Goal: Check status: Check status

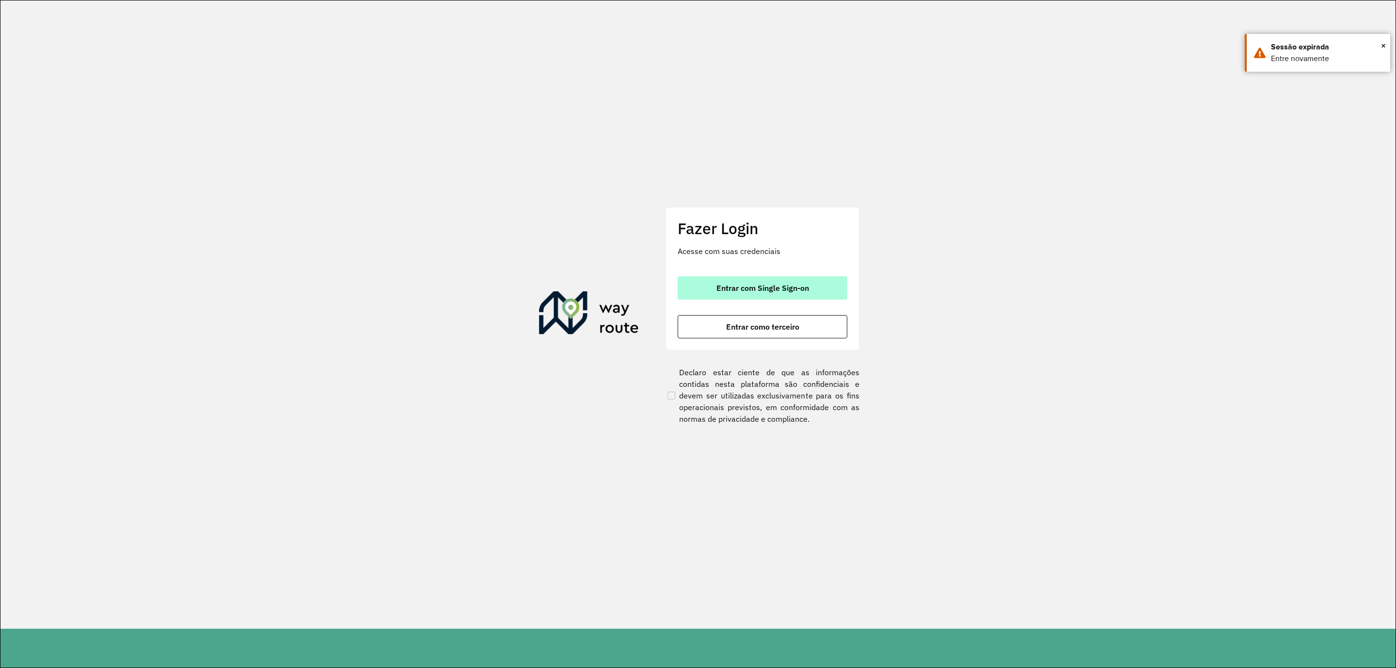
click at [763, 297] on button "Entrar com Single Sign-on" at bounding box center [762, 287] width 170 height 23
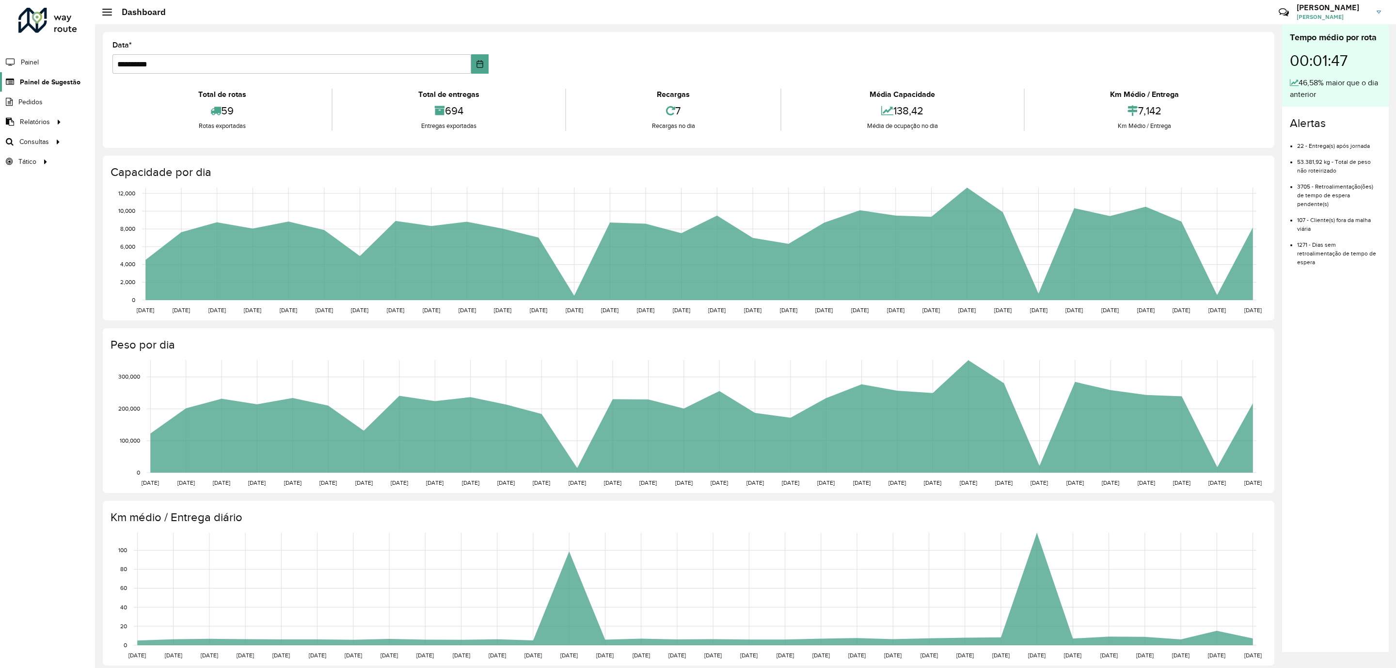
click at [41, 83] on span "Painel de Sugestão" at bounding box center [50, 82] width 61 height 10
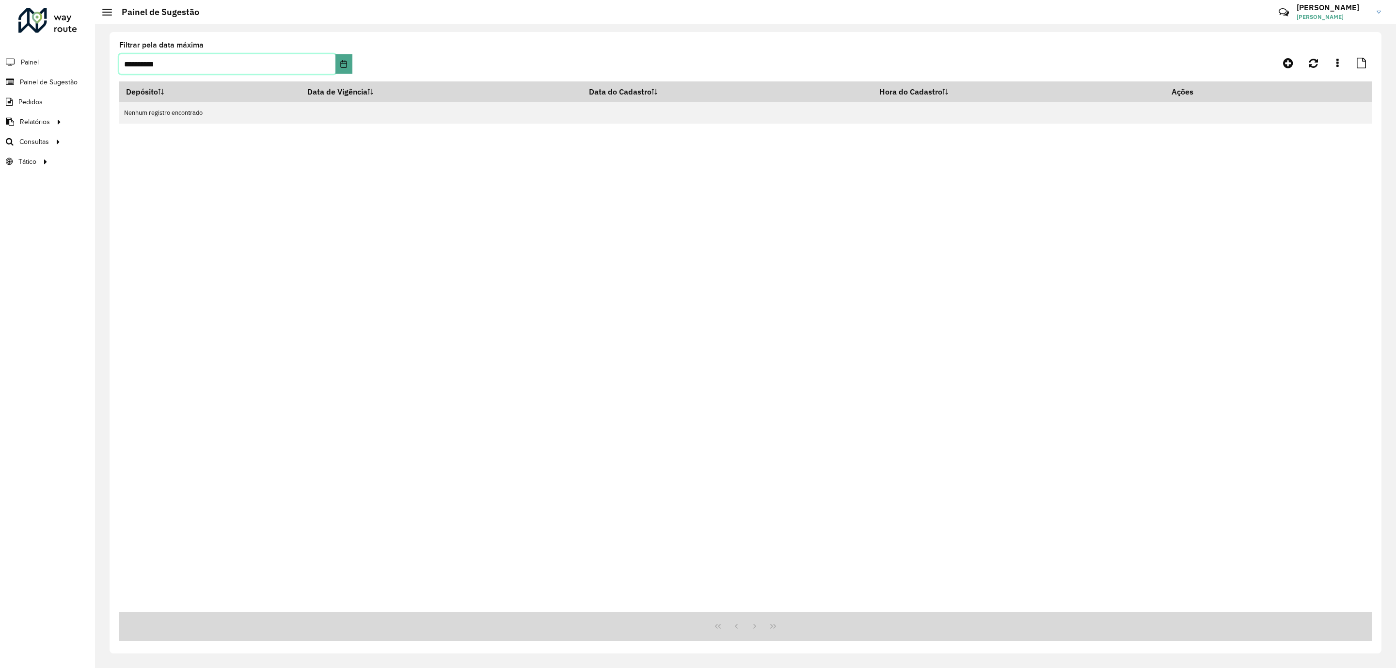
click at [226, 65] on input "**********" at bounding box center [227, 63] width 216 height 19
click at [339, 63] on button "Choose Date" at bounding box center [343, 63] width 17 height 19
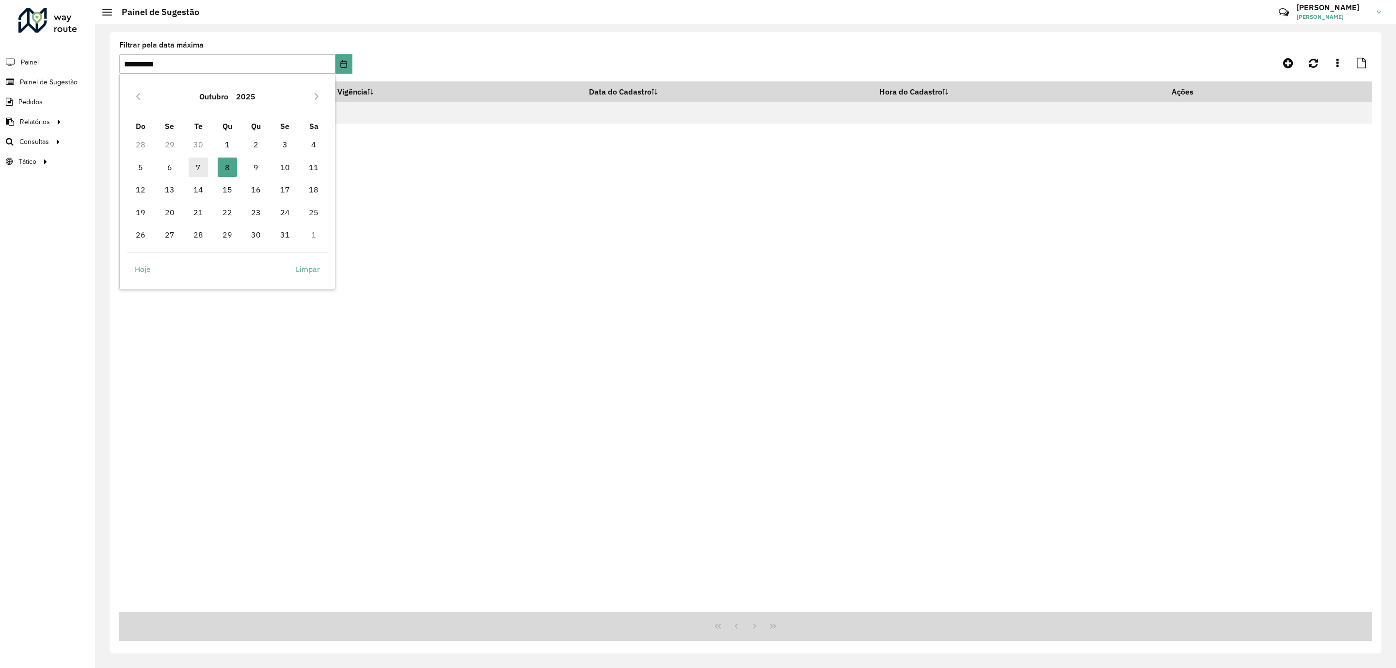
click at [194, 168] on span "7" at bounding box center [198, 166] width 19 height 19
type input "**********"
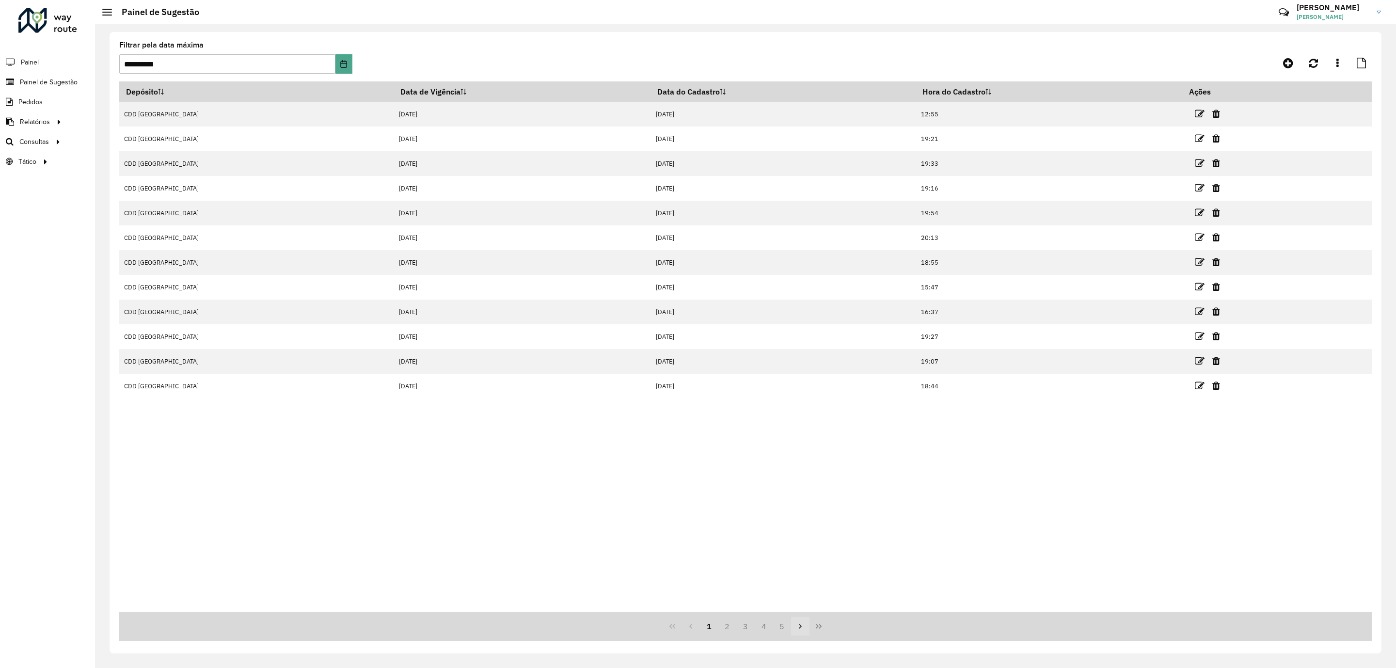
click at [807, 628] on button "Next Page" at bounding box center [800, 626] width 18 height 18
click at [815, 627] on icon "Last Page" at bounding box center [819, 626] width 8 height 8
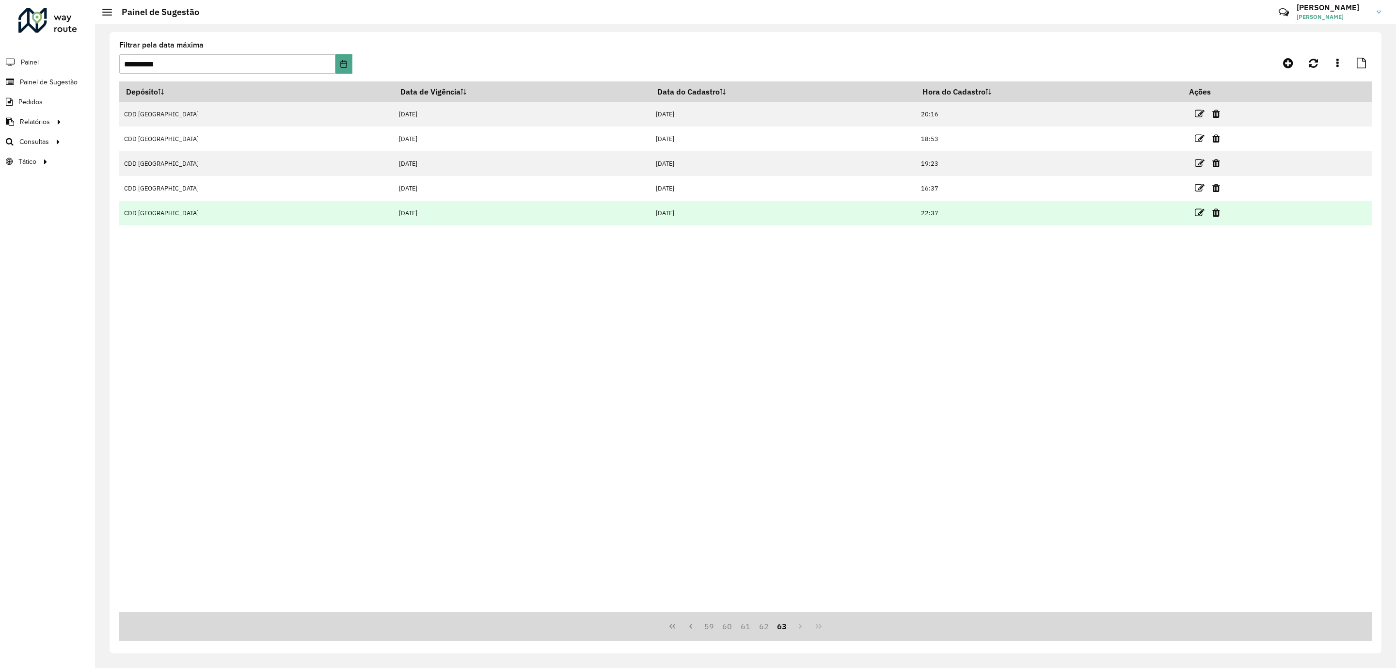
click at [393, 216] on td "[DATE]" at bounding box center [521, 213] width 257 height 25
click at [1195, 213] on icon at bounding box center [1200, 213] width 10 height 10
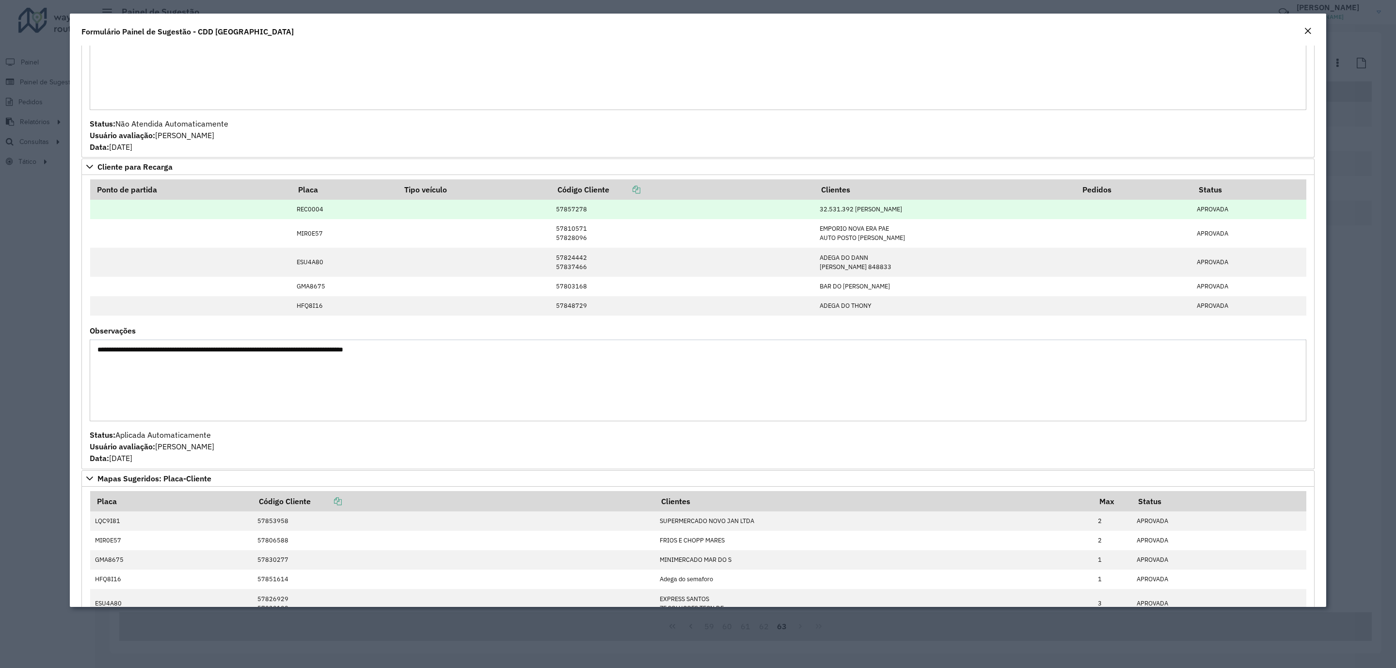
scroll to position [218, 0]
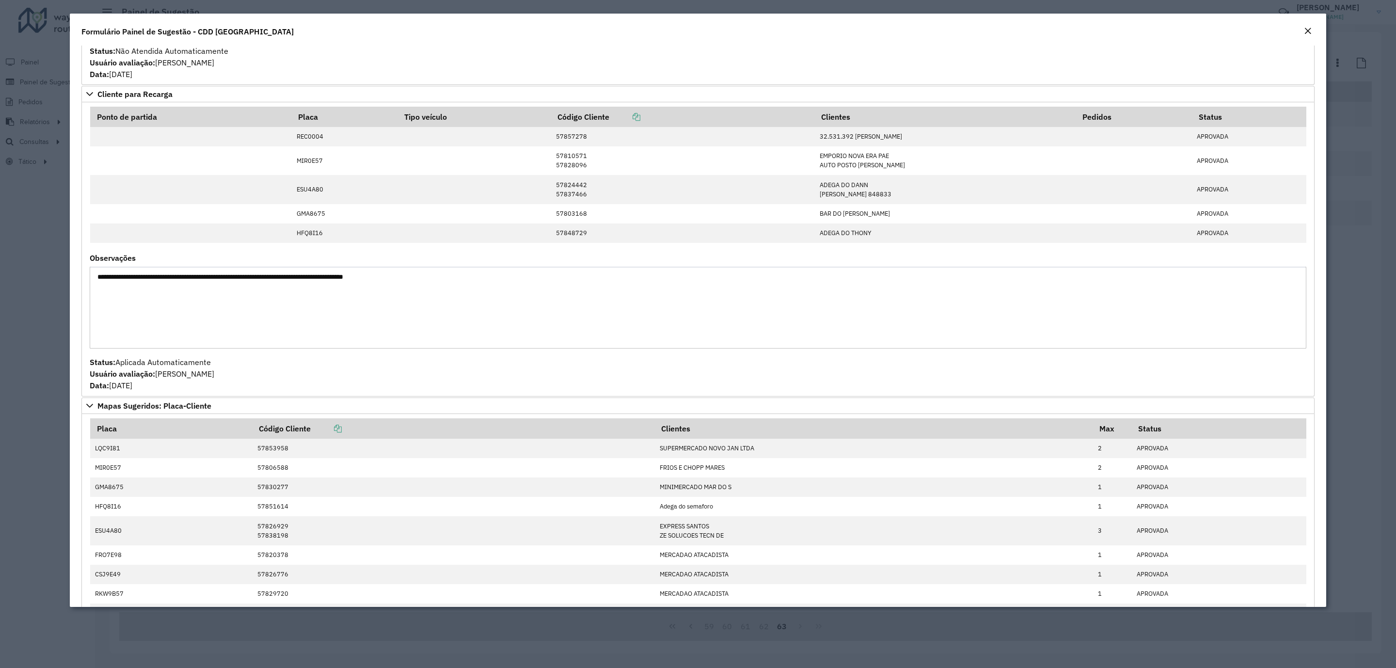
click at [1307, 19] on div "Formulário Painel de Sugestão - CDD [GEOGRAPHIC_DATA]" at bounding box center [698, 30] width 1256 height 32
click at [1306, 22] on div "Formulário Painel de Sugestão - CDD [GEOGRAPHIC_DATA]" at bounding box center [698, 30] width 1256 height 32
click at [1305, 27] on em "Close" at bounding box center [1308, 31] width 8 height 8
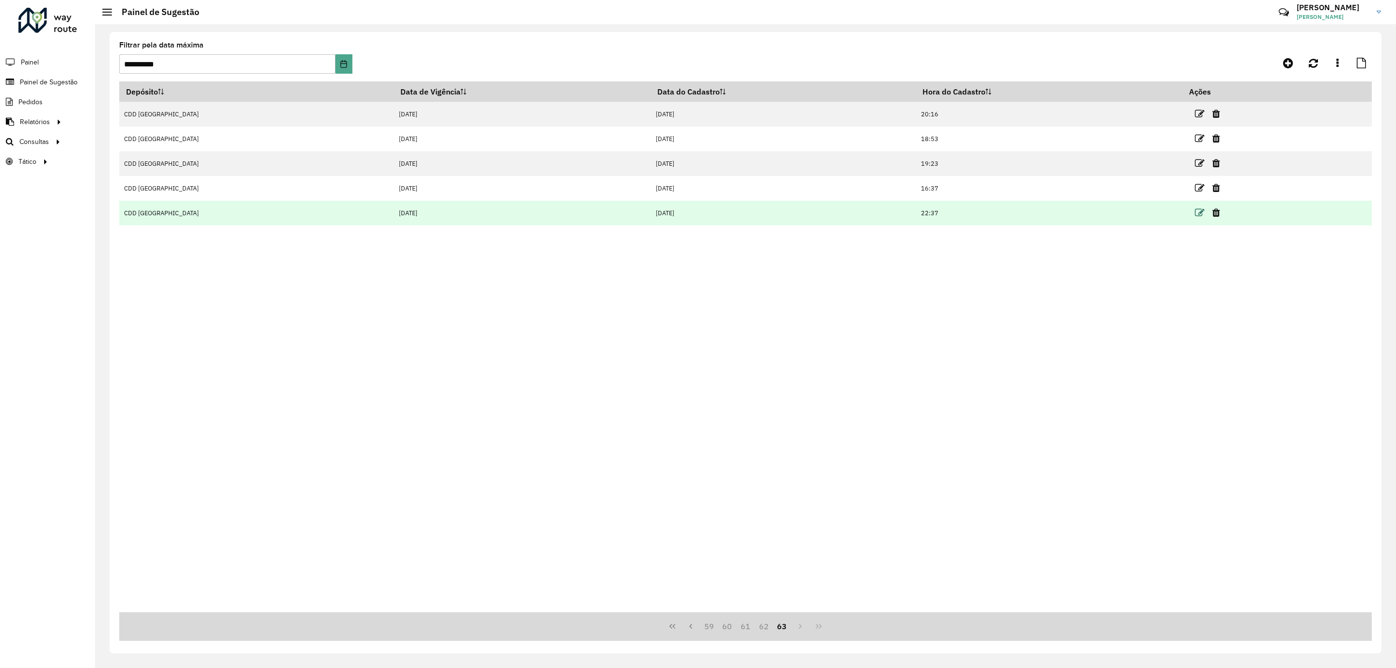
click at [1195, 214] on icon at bounding box center [1200, 213] width 10 height 10
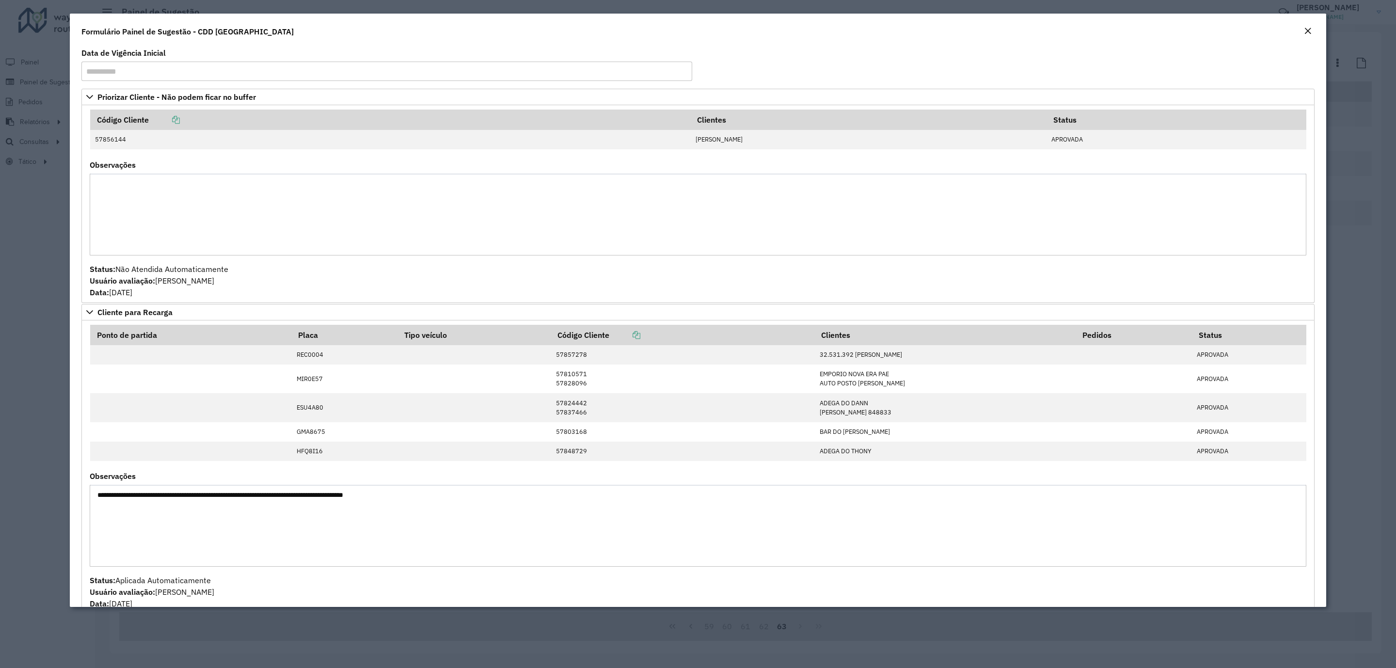
scroll to position [342, 0]
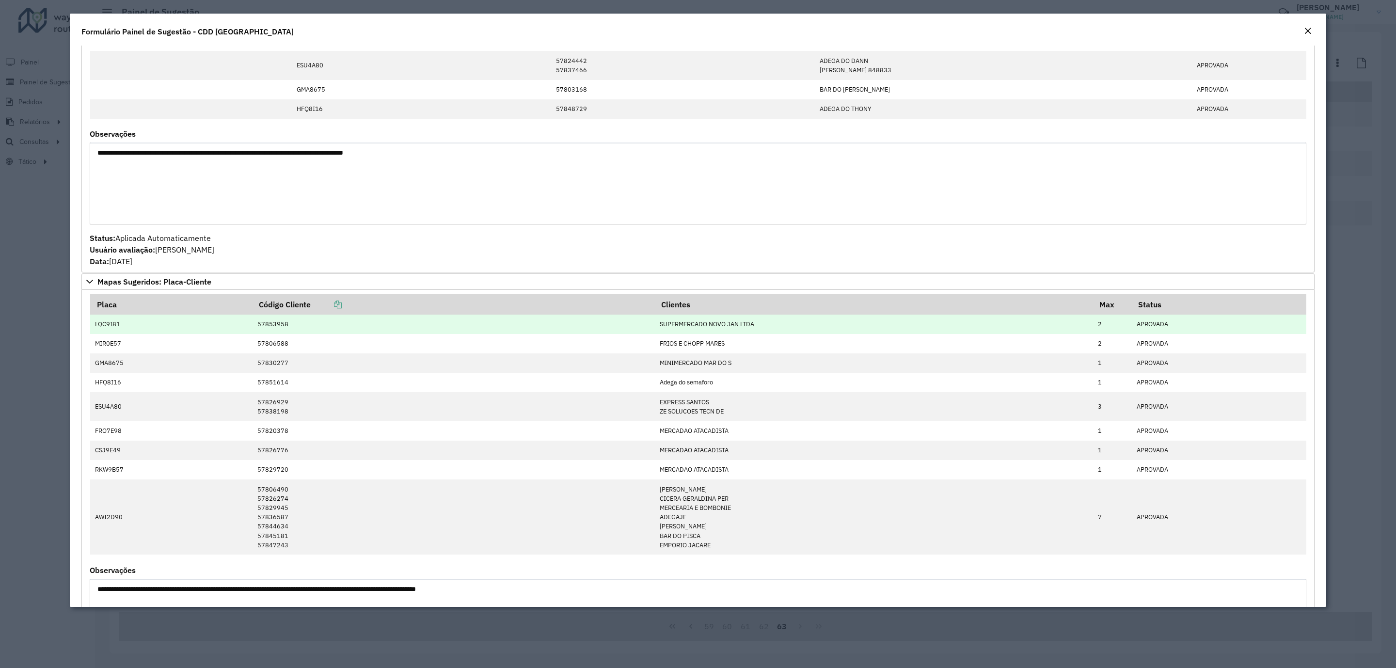
drag, startPoint x: 1108, startPoint y: 323, endPoint x: 1085, endPoint y: 327, distance: 23.6
click at [1097, 326] on td "2" at bounding box center [1112, 324] width 39 height 19
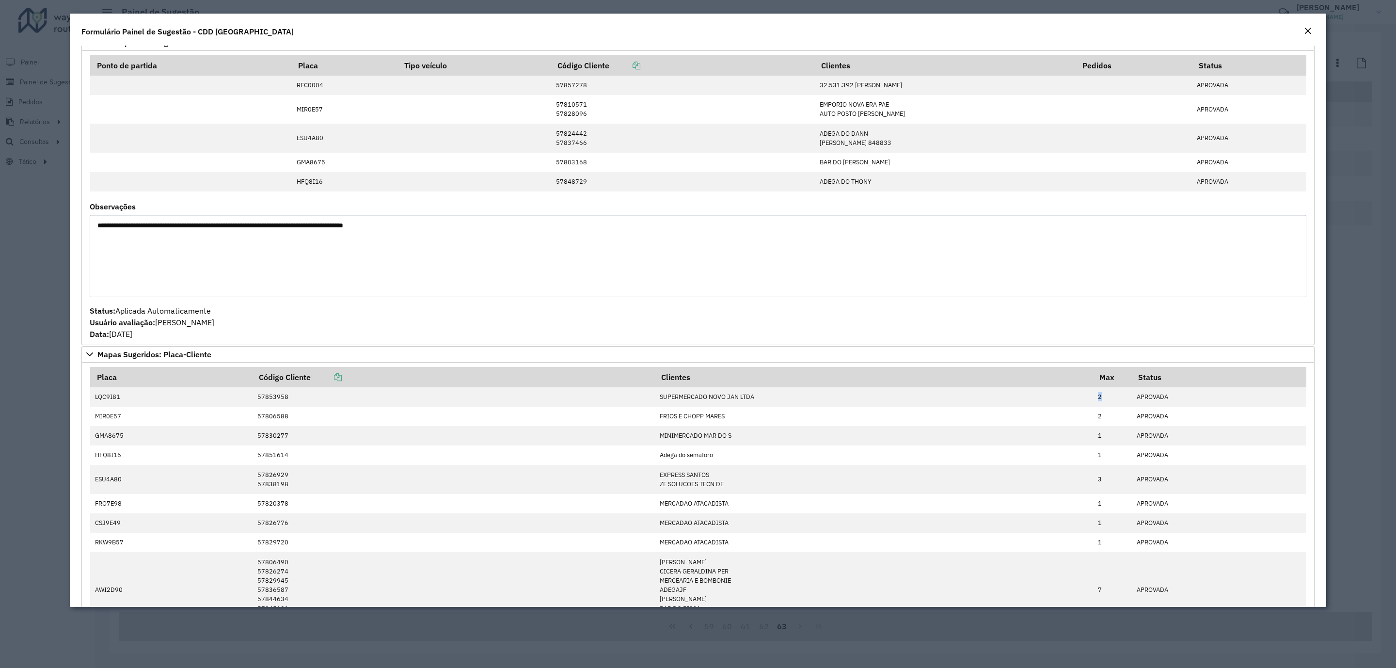
scroll to position [0, 0]
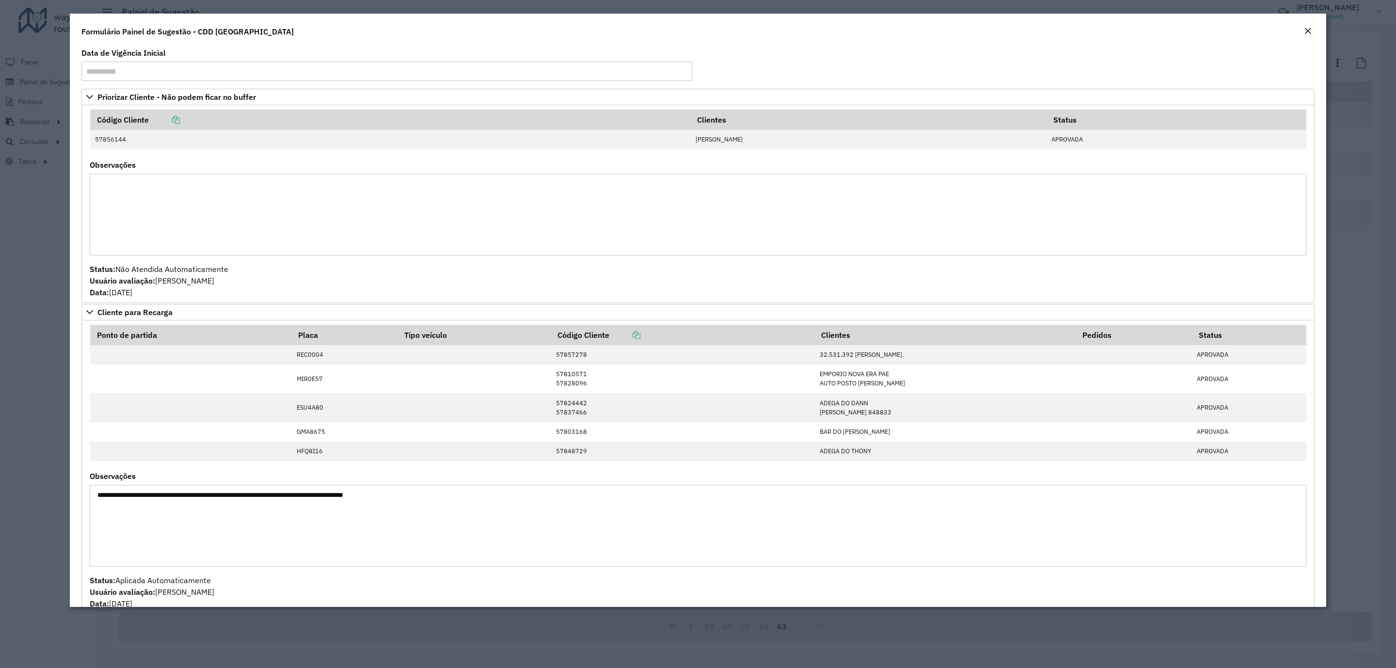
click at [1306, 27] on em "Close" at bounding box center [1308, 31] width 8 height 8
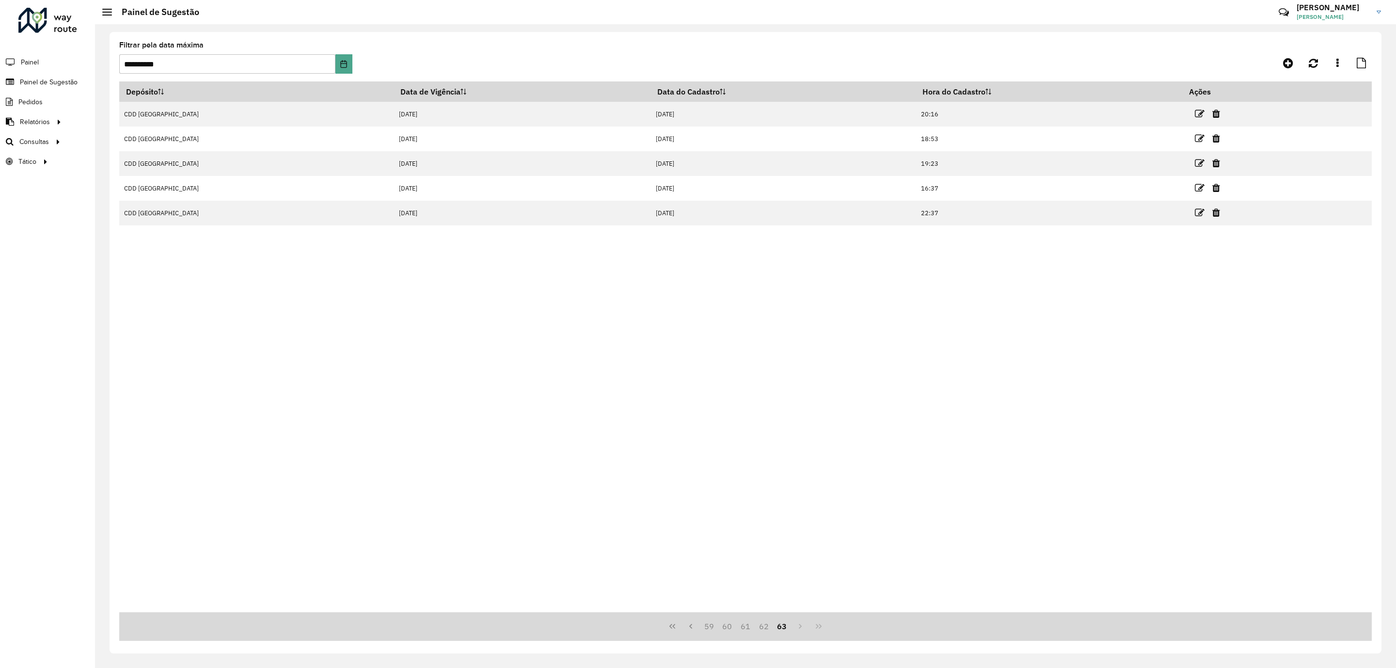
click at [519, 343] on div "Depósito Data de Vigência Data do Cadastro Hora do Cadastro Ações CDD [GEOGRAPH…" at bounding box center [745, 346] width 1252 height 531
